Goal: Task Accomplishment & Management: Manage account settings

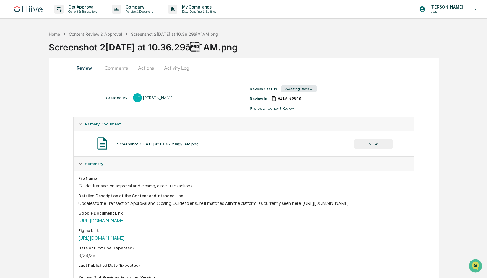
click at [155, 35] on div "Screenshot 2[DATE] at 10.36.29â¯AM.png" at bounding box center [174, 34] width 87 height 5
click at [95, 35] on div "Content Review & Approval" at bounding box center [95, 34] width 53 height 5
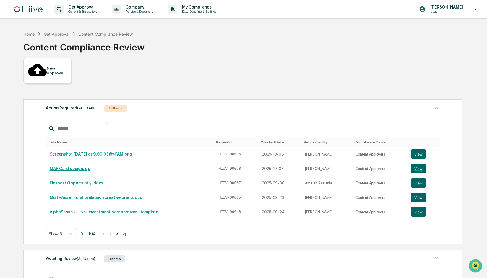
scroll to position [77, 0]
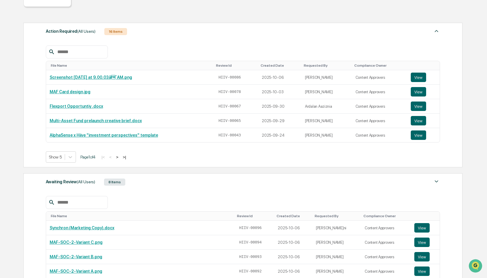
click at [67, 178] on div "Awaiting Review (All Users)" at bounding box center [70, 182] width 49 height 8
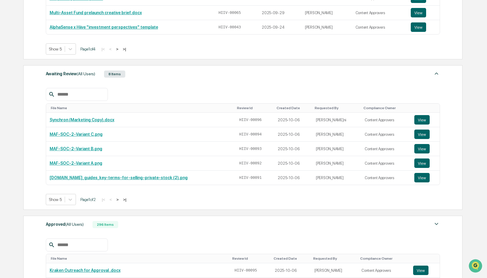
scroll to position [191, 0]
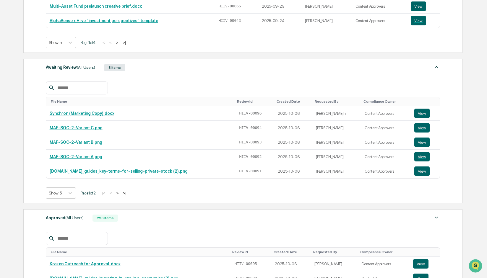
click at [121, 191] on button ">" at bounding box center [118, 193] width 6 height 5
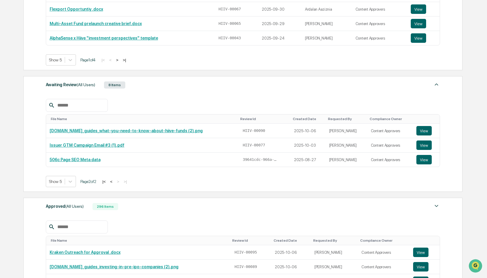
click at [114, 179] on button "<" at bounding box center [111, 181] width 6 height 5
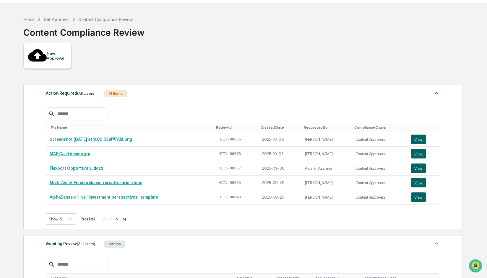
scroll to position [0, 0]
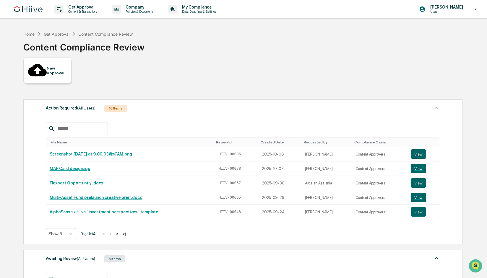
click at [120, 232] on button ">" at bounding box center [117, 234] width 6 height 5
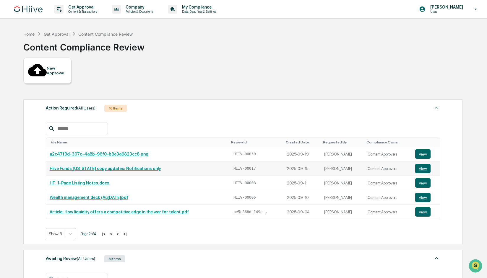
click at [87, 166] on link "Hiive Funds [US_STATE] copy updates: Notifications only" at bounding box center [105, 168] width 111 height 5
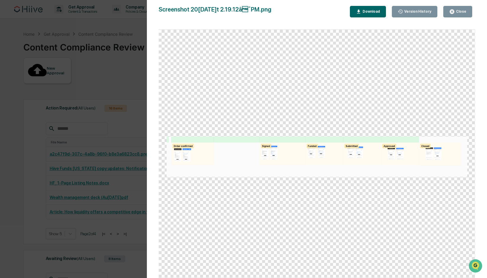
click at [461, 12] on div "Close" at bounding box center [461, 11] width 12 height 4
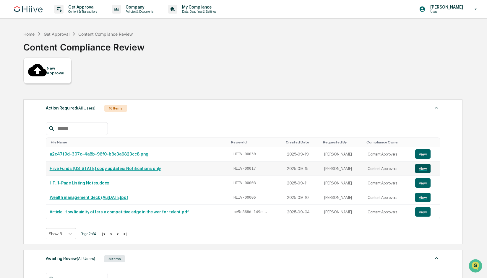
click at [423, 164] on button "View" at bounding box center [422, 168] width 15 height 9
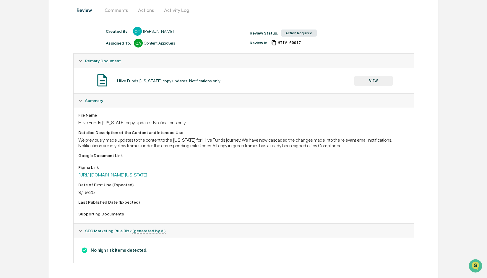
click at [138, 174] on link "[URL][DOMAIN_NAME][US_STATE]" at bounding box center [112, 175] width 69 height 6
click at [140, 9] on button "Actions" at bounding box center [146, 10] width 27 height 14
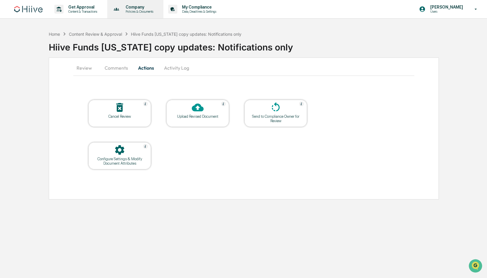
drag, startPoint x: 124, startPoint y: 11, endPoint x: 118, endPoint y: 12, distance: 6.9
click at [118, 12] on div "Company Policies & Documents" at bounding box center [135, 9] width 51 height 18
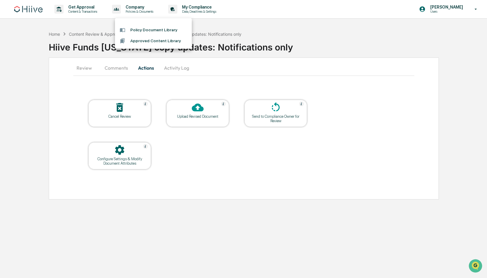
click at [84, 25] on div at bounding box center [243, 139] width 487 height 278
click at [119, 68] on button "Comments" at bounding box center [116, 68] width 33 height 14
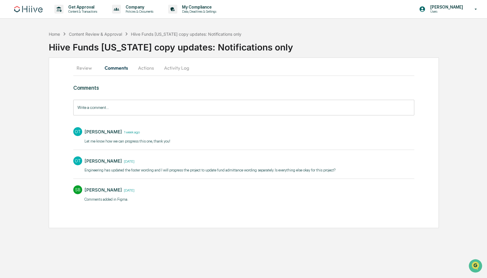
click at [183, 69] on button "Activity Log" at bounding box center [176, 68] width 35 height 14
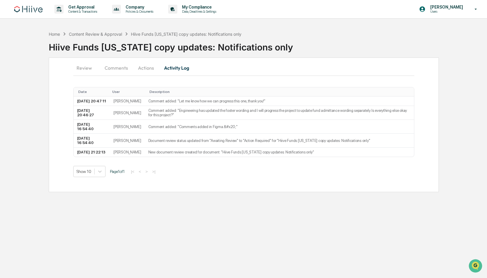
click at [116, 66] on button "Comments" at bounding box center [116, 68] width 33 height 14
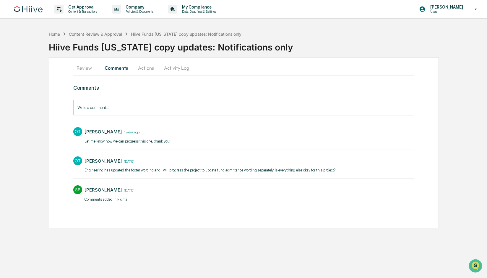
click at [87, 66] on button "Review" at bounding box center [86, 68] width 27 height 14
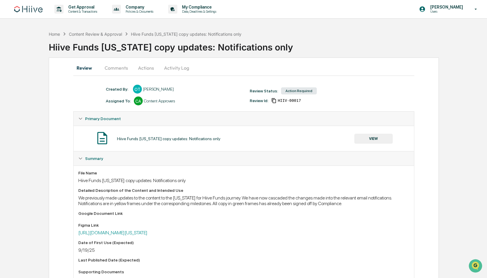
scroll to position [59, 0]
